Goal: Find specific page/section: Find specific page/section

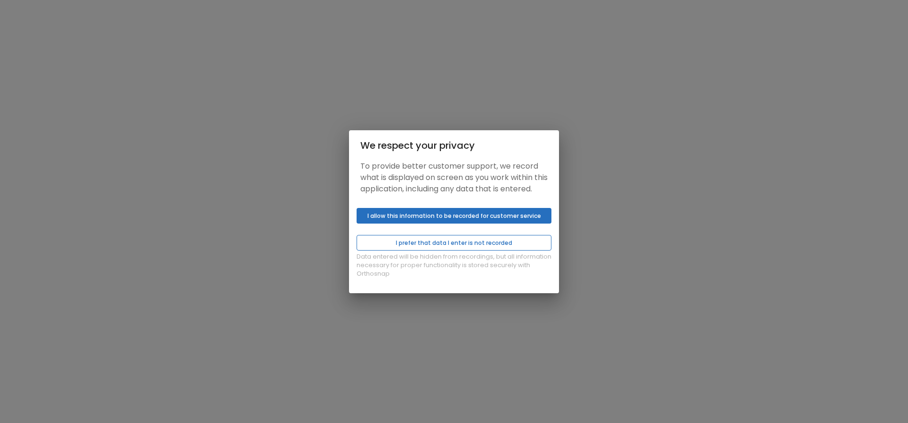
drag, startPoint x: 0, startPoint y: 0, endPoint x: 445, endPoint y: 248, distance: 509.6
click at [445, 248] on button "I prefer that data I enter is not recorded" at bounding box center [454, 243] width 195 height 16
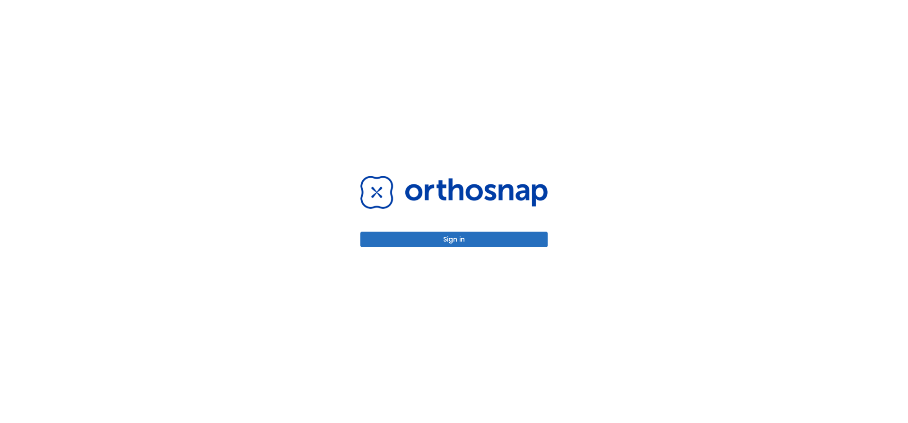
click at [453, 244] on button "Sign in" at bounding box center [454, 239] width 187 height 16
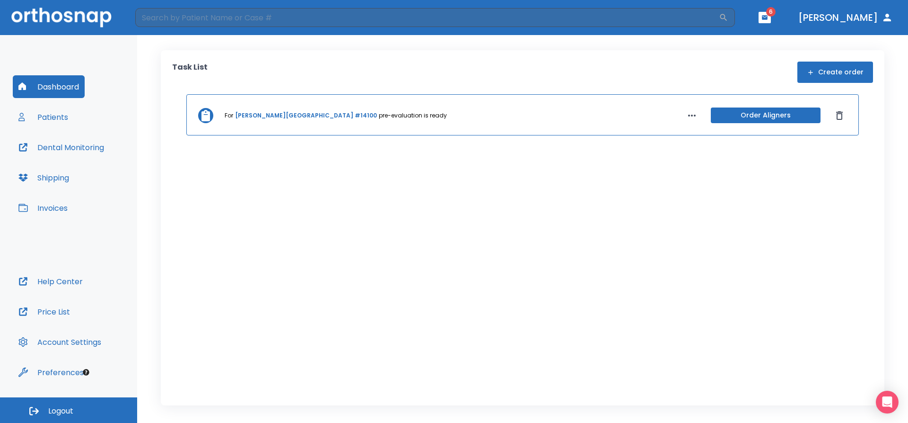
click at [61, 122] on button "Patients" at bounding box center [43, 117] width 61 height 23
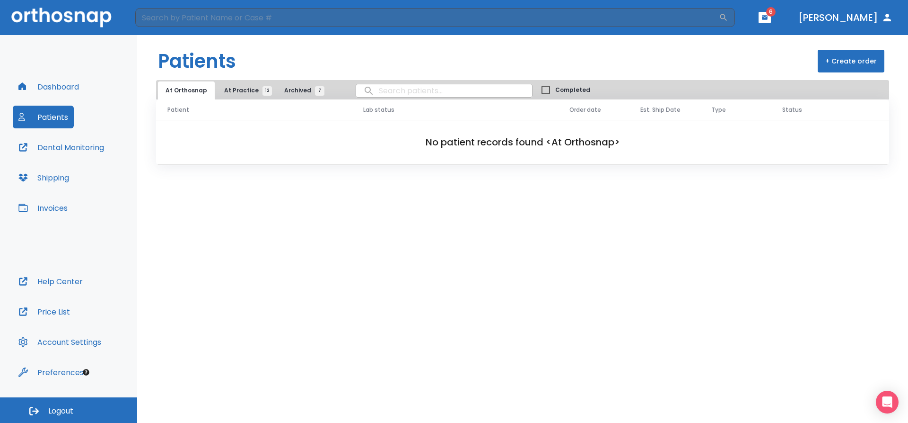
click at [387, 93] on input "search" at bounding box center [444, 90] width 176 height 18
type input "madig"
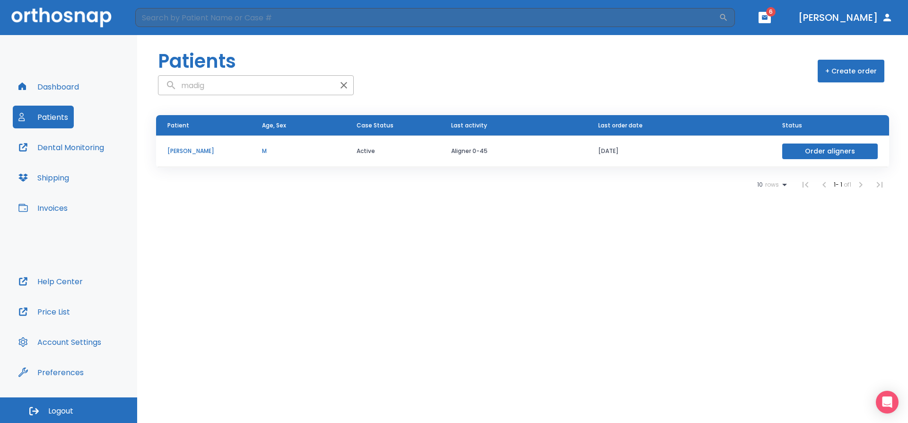
click at [206, 144] on td "Madigan Stephen" at bounding box center [203, 151] width 95 height 32
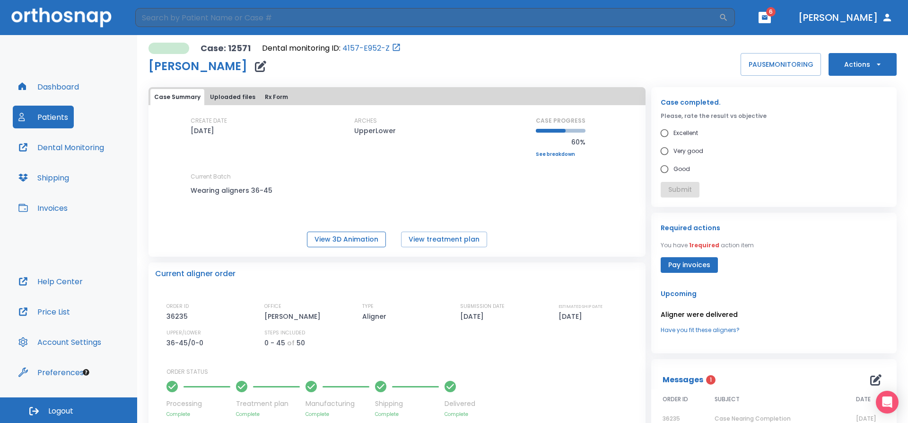
click at [338, 241] on button "View 3D Animation" at bounding box center [346, 239] width 79 height 16
